Goal: Check status: Check status

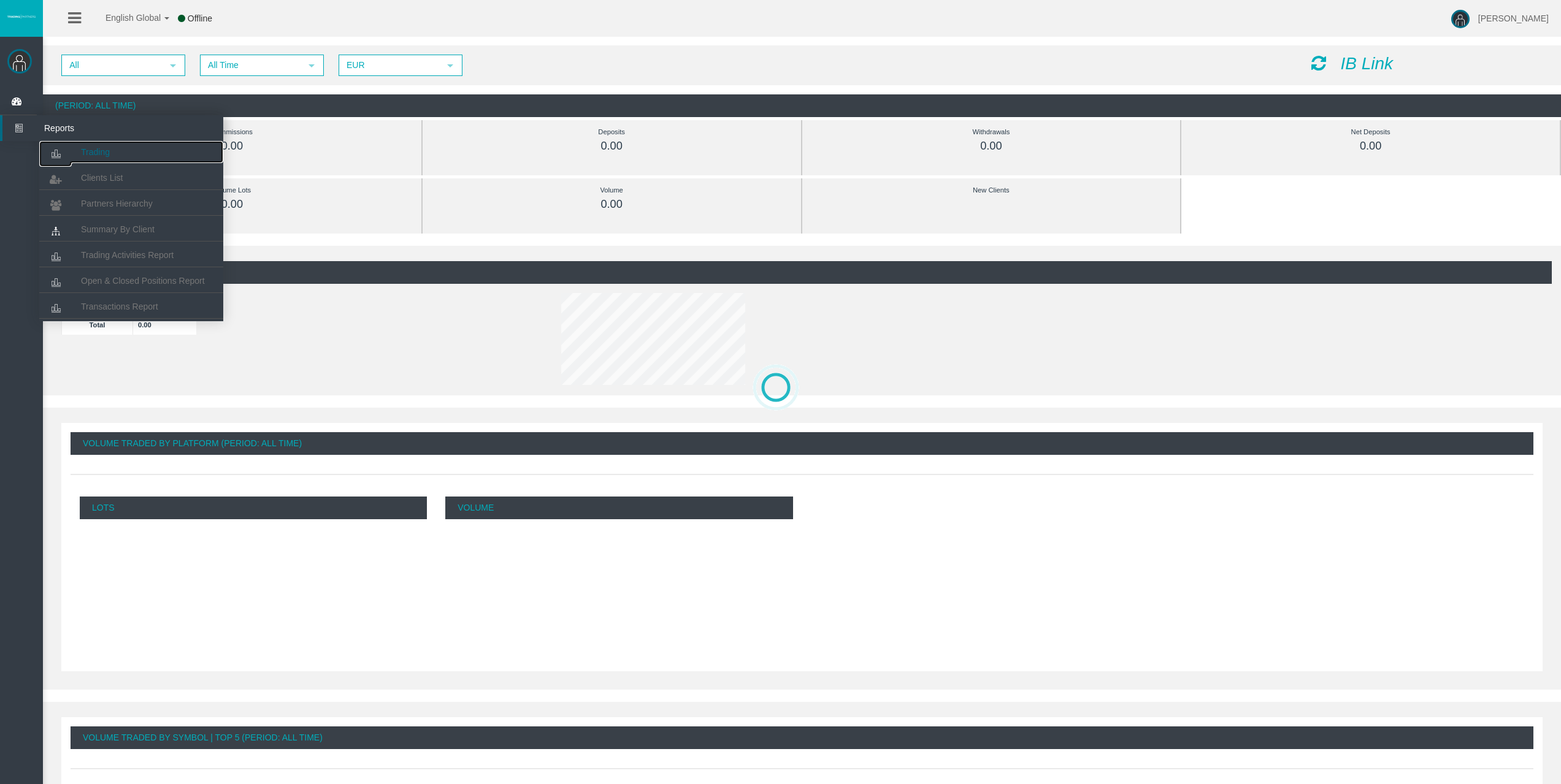
click at [87, 145] on link "Trading" at bounding box center [131, 151] width 184 height 22
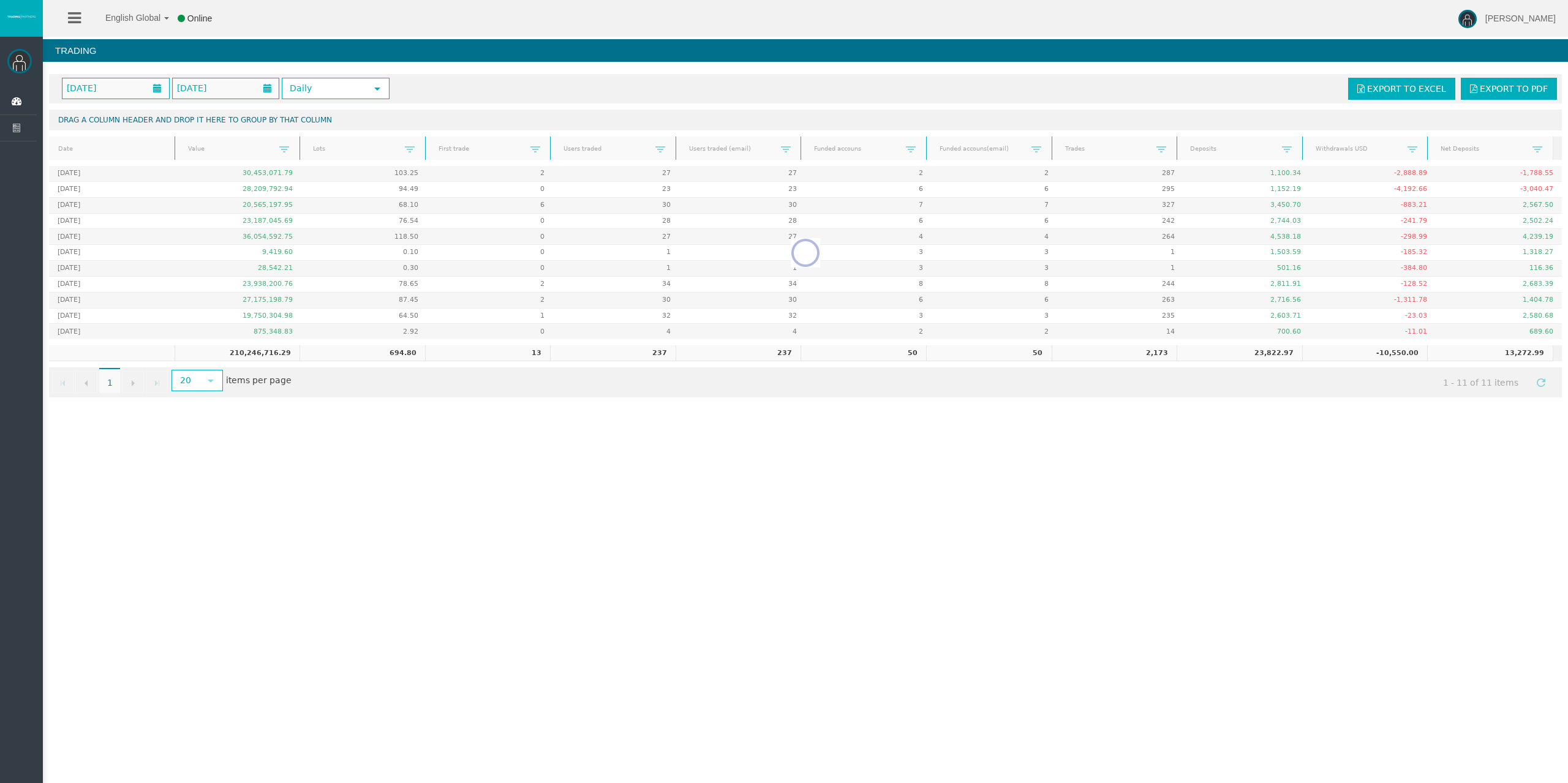
click at [452, 428] on div "English Global 简体中文 English Global 日本語 한국어 Online Rafael Pacheco Montes Help Lo…" at bounding box center [784, 392] width 1568 height 783
click at [16, 103] on icon at bounding box center [19, 101] width 33 height 26
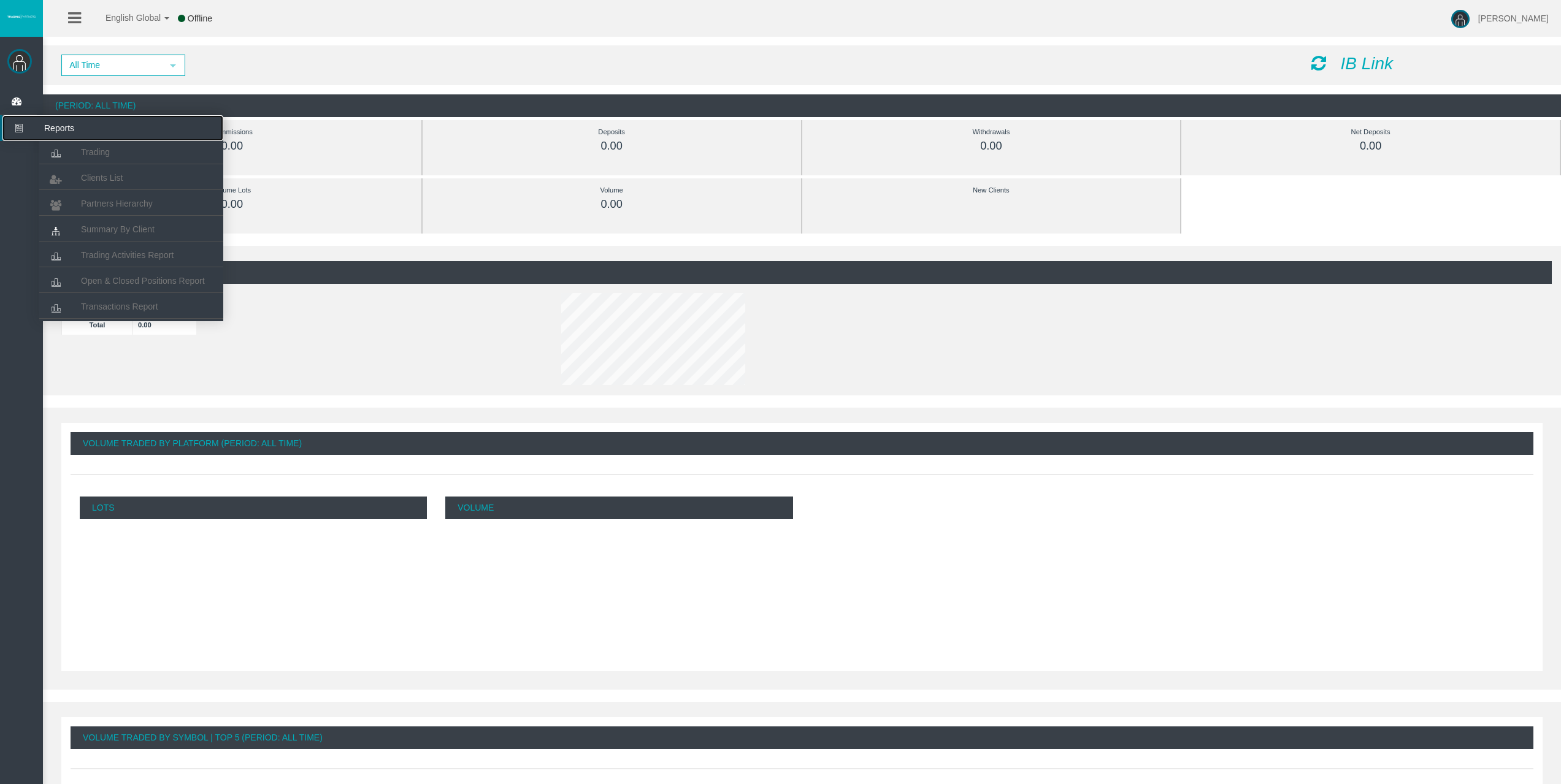
click at [10, 128] on icon at bounding box center [19, 127] width 33 height 26
click at [119, 251] on span "Trading Activities Report" at bounding box center [127, 255] width 93 height 10
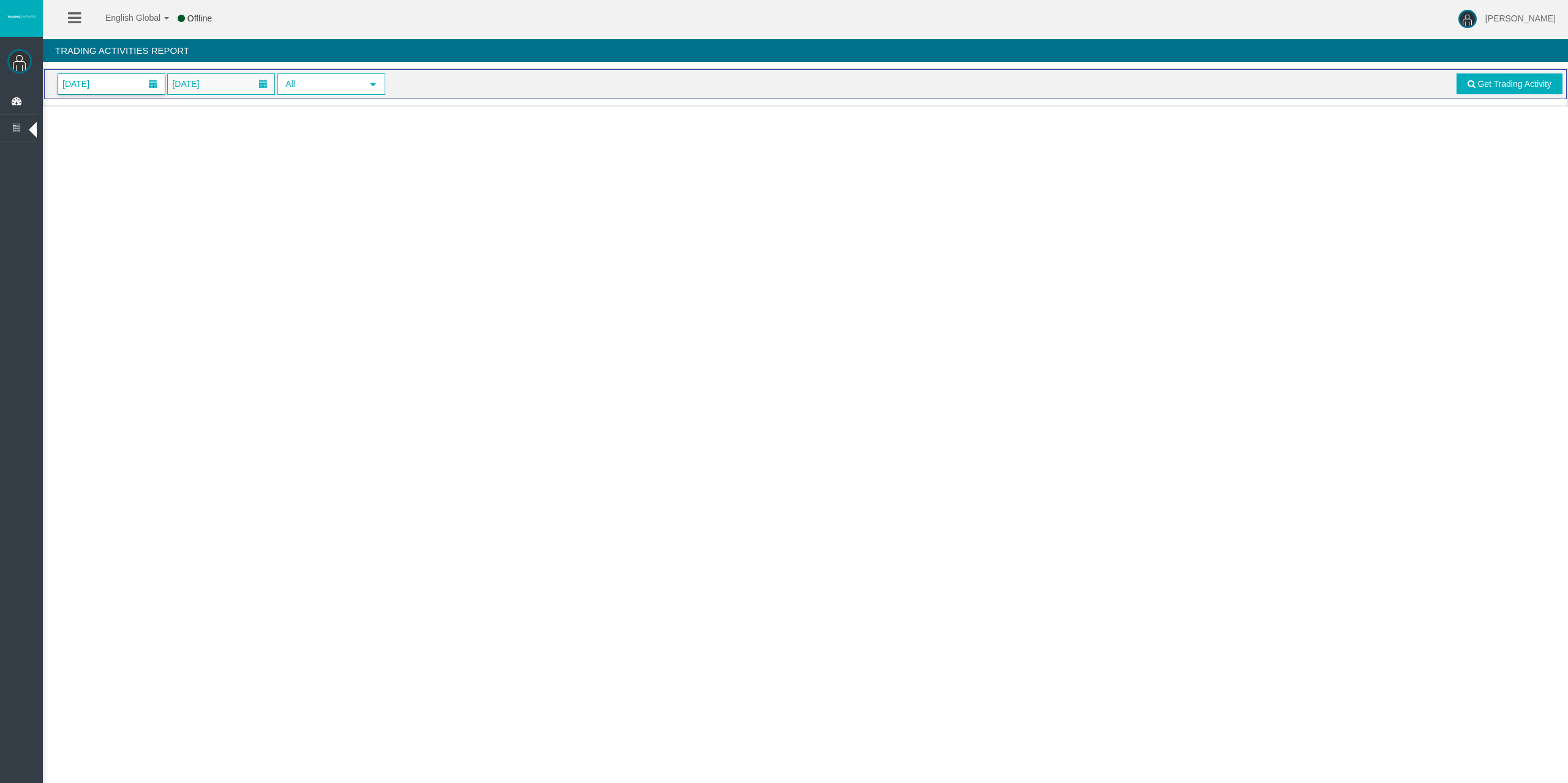
click at [123, 82] on span "01/09/2025" at bounding box center [111, 84] width 107 height 20
click at [161, 189] on link "11" at bounding box center [162, 189] width 23 height 22
click at [1534, 87] on span "Get Trading Activity" at bounding box center [1514, 83] width 74 height 10
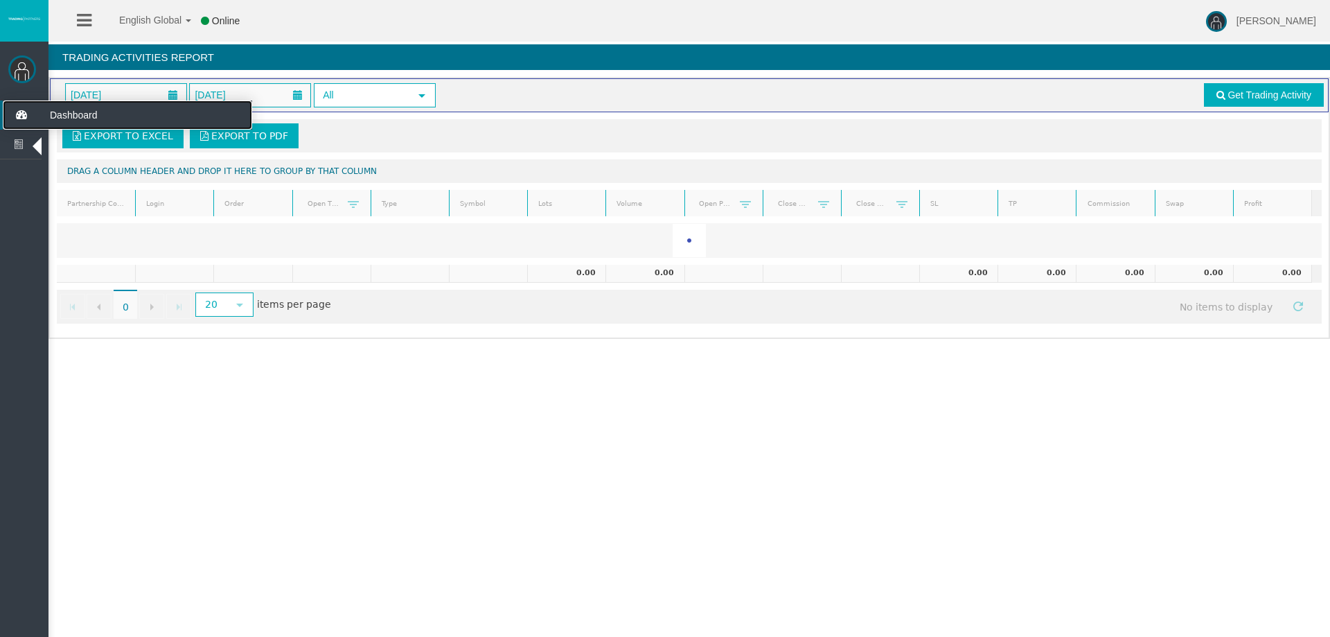
click at [21, 116] on icon at bounding box center [21, 114] width 37 height 29
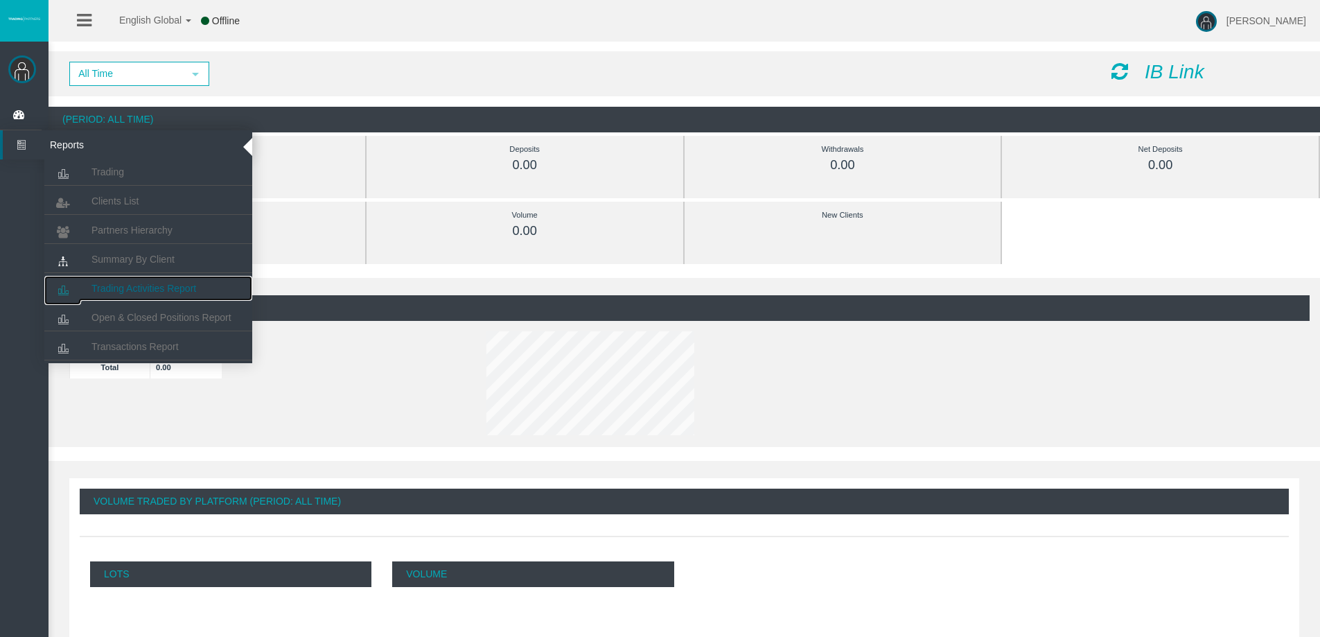
click at [144, 280] on link "Trading Activities Report" at bounding box center [148, 288] width 208 height 25
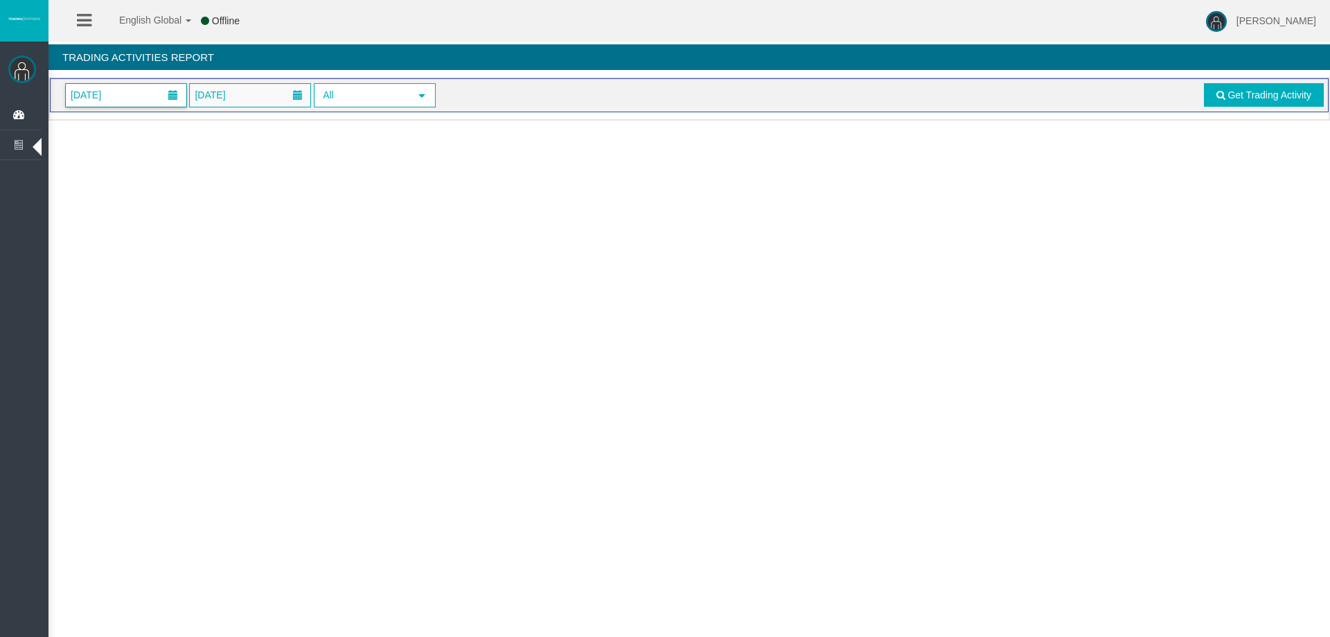
click at [154, 95] on span "01/09/2025" at bounding box center [126, 95] width 121 height 23
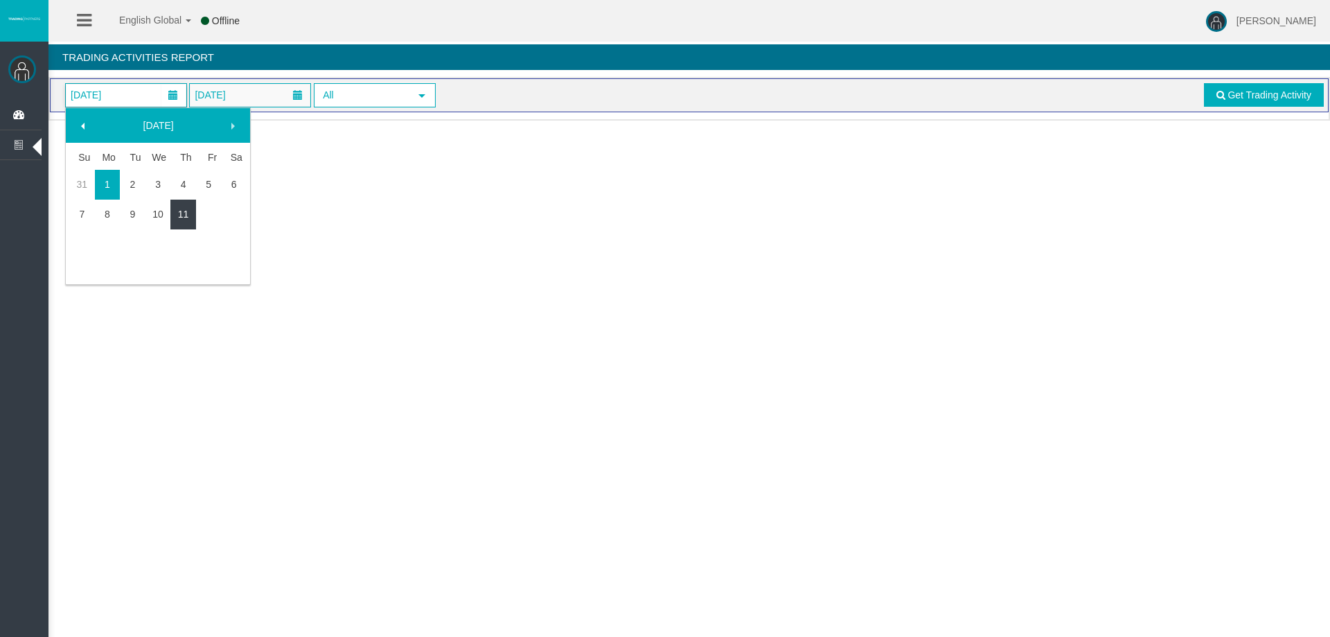
click at [179, 211] on link "11" at bounding box center [183, 214] width 26 height 25
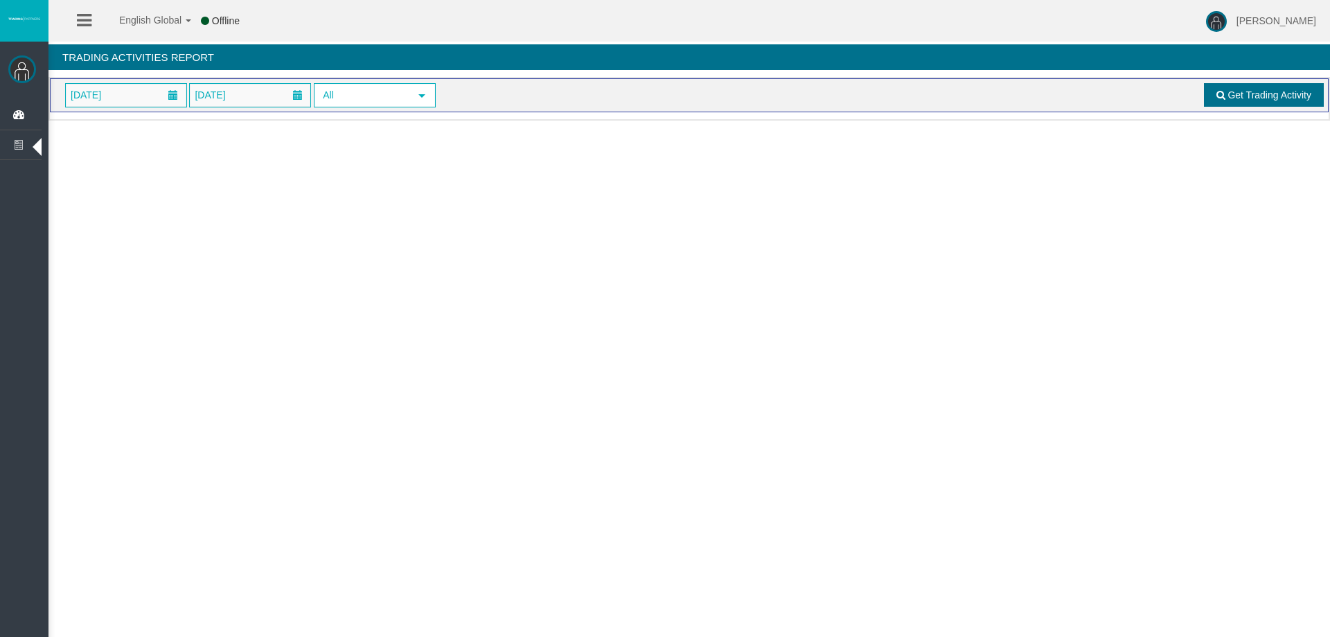
click at [1266, 98] on span "Get Trading Activity" at bounding box center [1270, 94] width 84 height 11
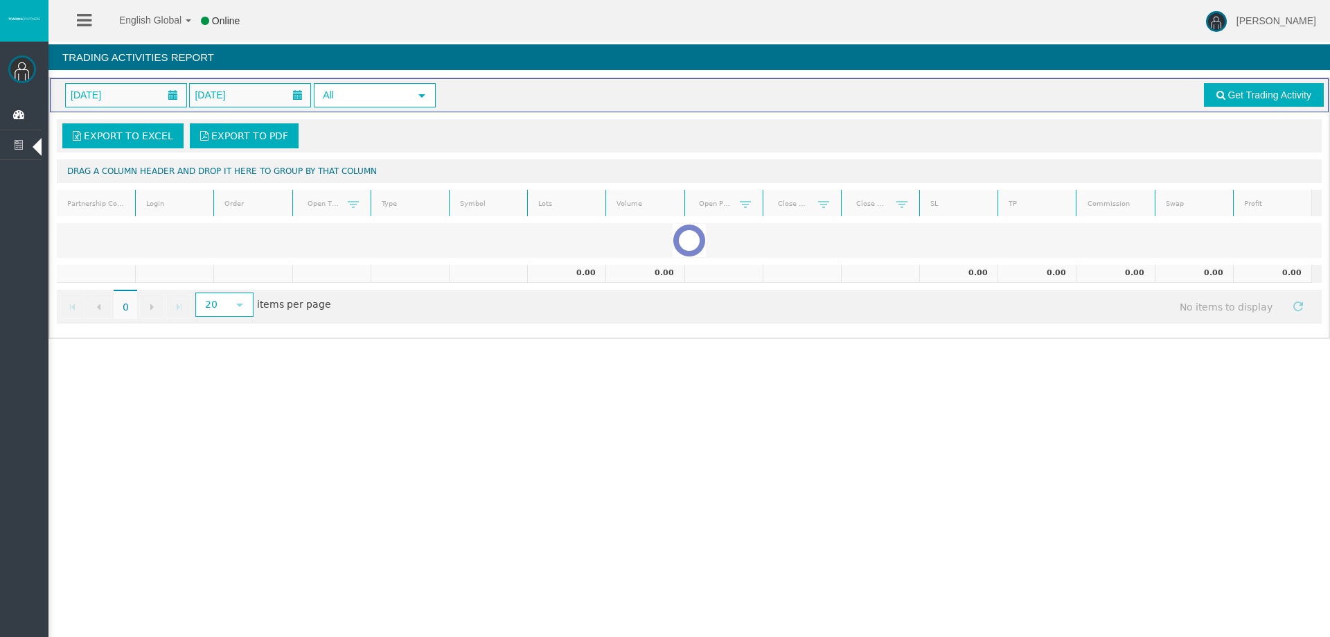
click at [396, 391] on div "English Global 简体中文 English Global 日本語 한국어 Online Rafael Pacheco Montes Help Lo…" at bounding box center [665, 318] width 1330 height 637
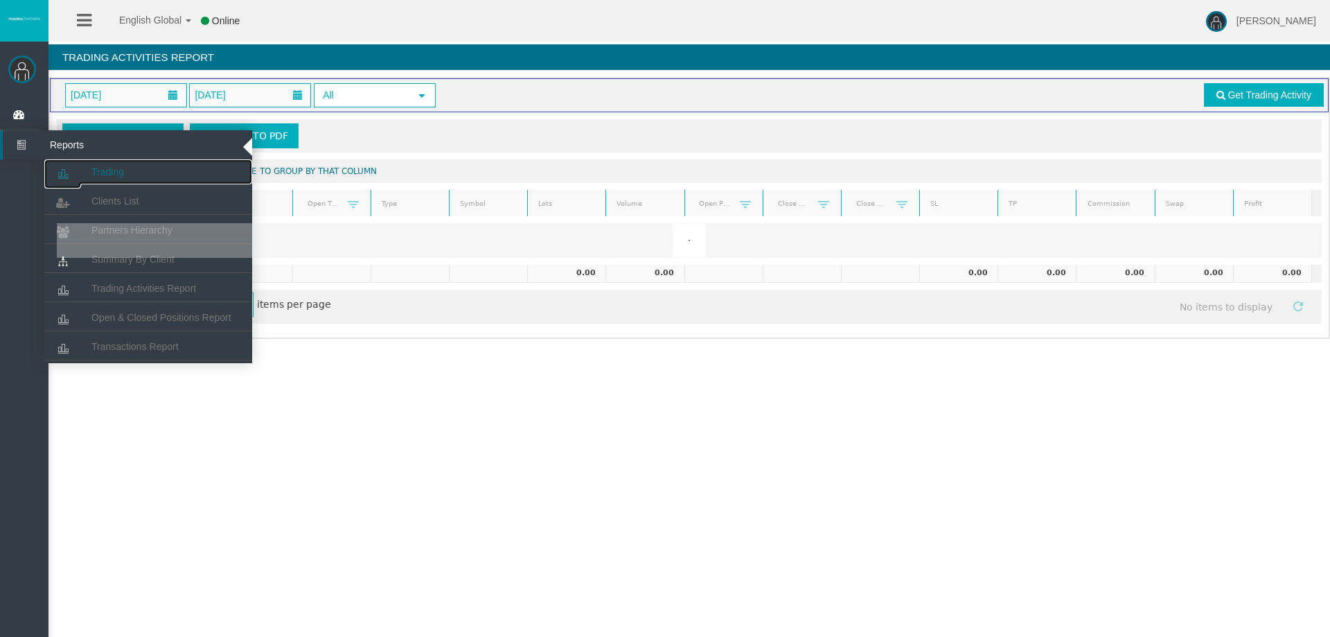
click at [85, 168] on link "Trading" at bounding box center [148, 171] width 208 height 25
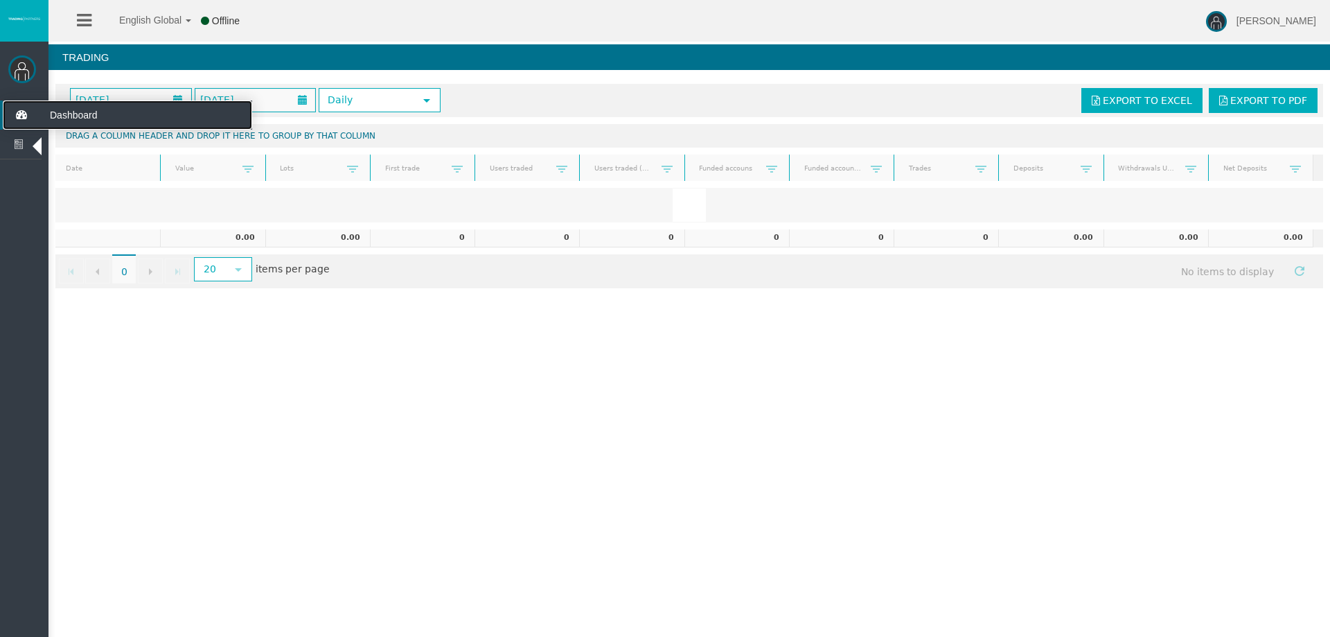
click at [10, 107] on icon at bounding box center [21, 114] width 37 height 29
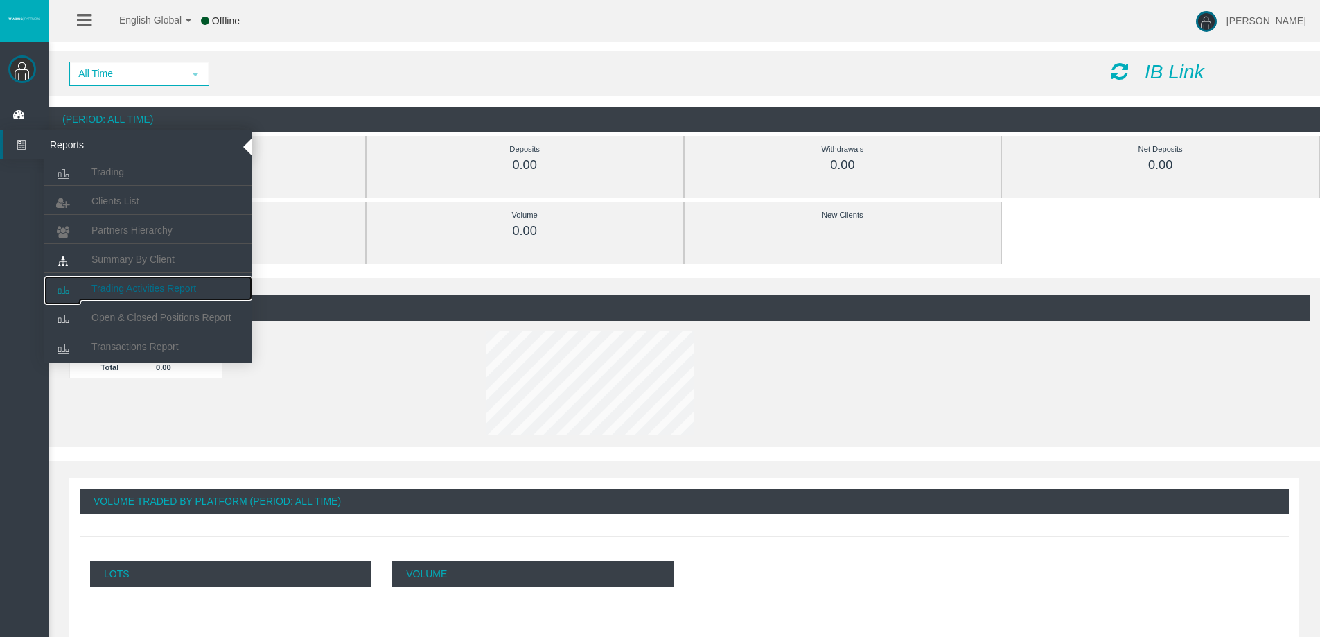
click at [118, 290] on span "Trading Activities Report" at bounding box center [143, 288] width 105 height 11
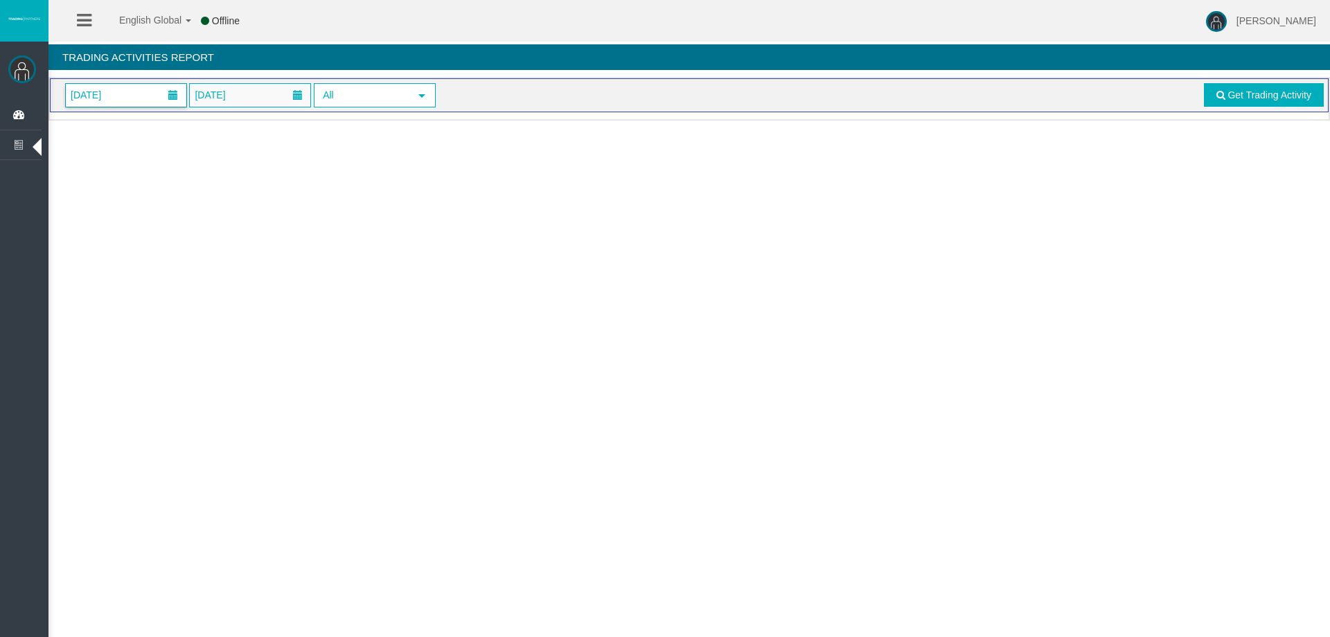
click at [132, 105] on span "01/09/2025" at bounding box center [126, 95] width 121 height 23
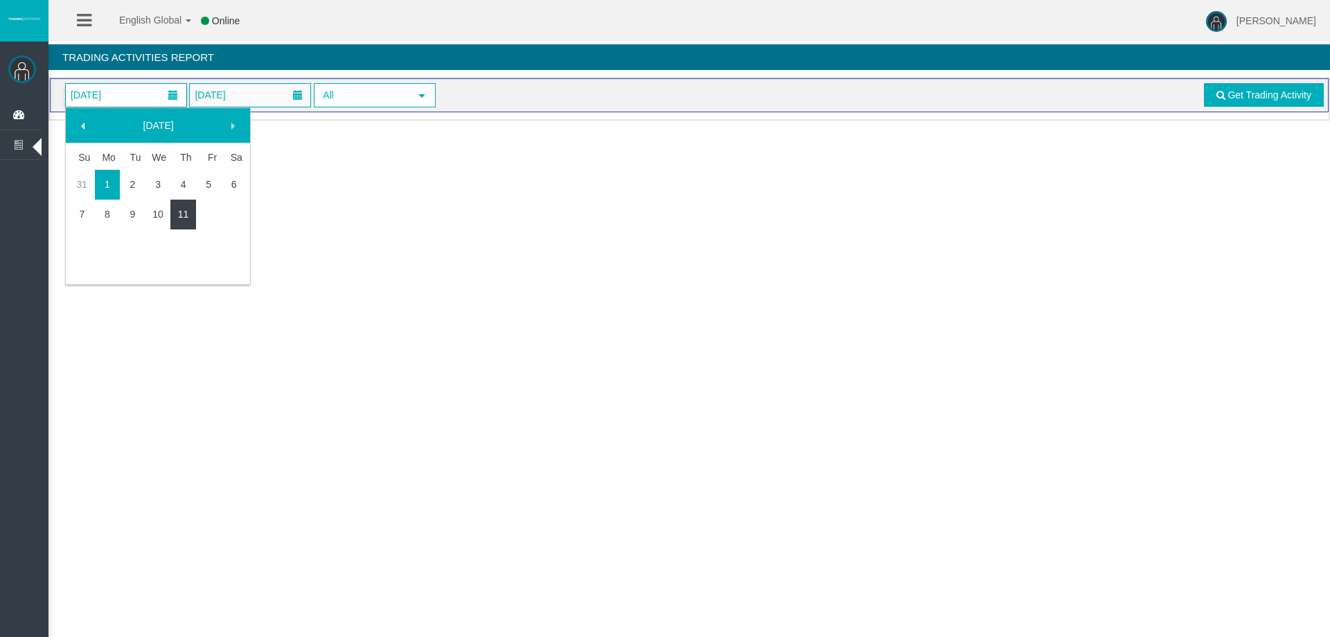
click at [180, 206] on link "11" at bounding box center [183, 214] width 26 height 25
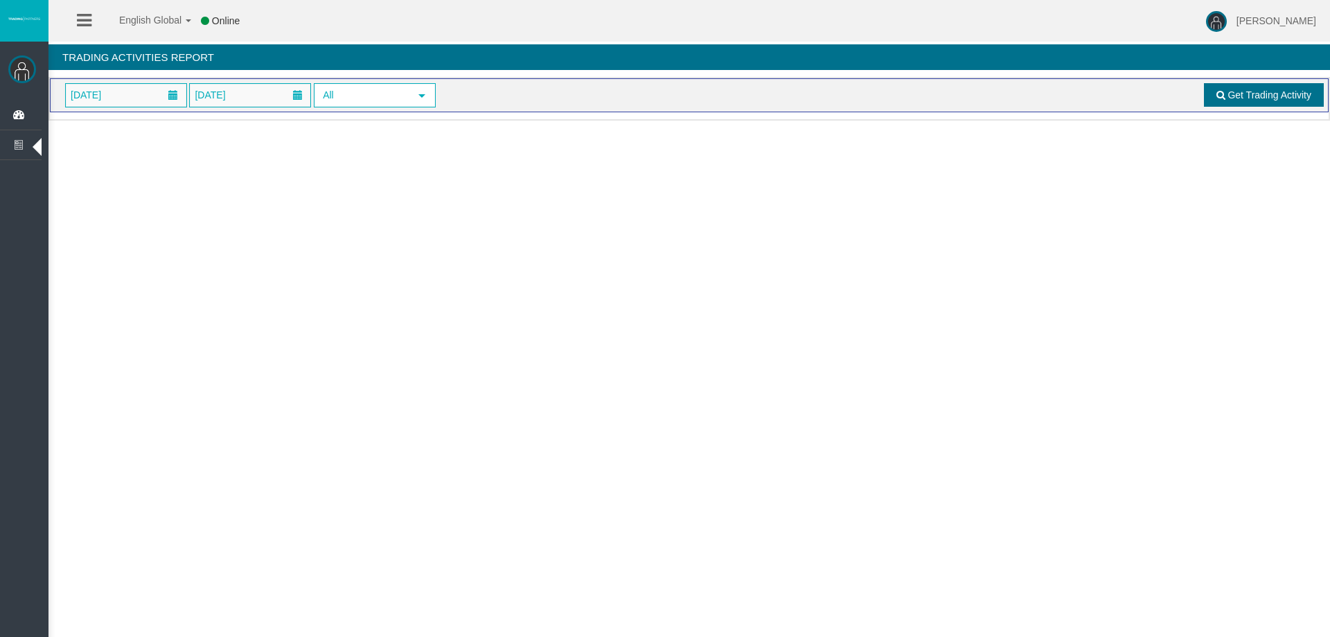
click at [1286, 85] on link "Get Trading Activity" at bounding box center [1264, 95] width 121 height 24
